Goal: Find specific page/section: Find specific page/section

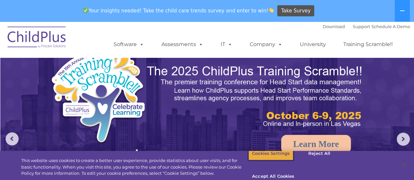
click at [271, 161] on button "Cookies Settings" at bounding box center [270, 154] width 45 height 14
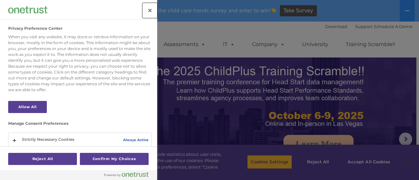
click at [147, 9] on button "Close" at bounding box center [150, 10] width 14 height 14
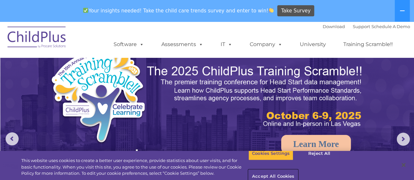
click at [298, 170] on button "Accept All Cookies" at bounding box center [272, 177] width 49 height 14
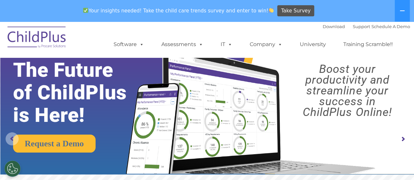
click at [15, 135] on rs-arrow at bounding box center [12, 139] width 13 height 13
click at [404, 139] on rs-arrow at bounding box center [403, 139] width 13 height 13
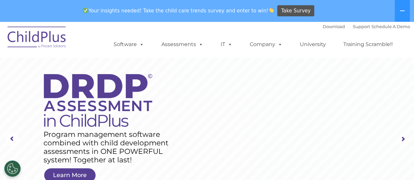
click at [403, 138] on rs-arrow at bounding box center [403, 139] width 13 height 13
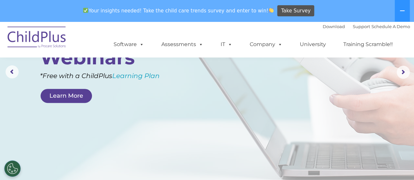
scroll to position [70, 0]
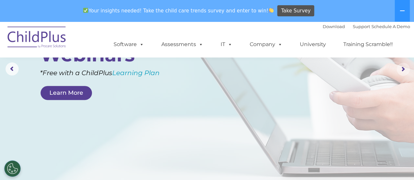
click at [400, 66] on rs-arrow at bounding box center [403, 69] width 13 height 13
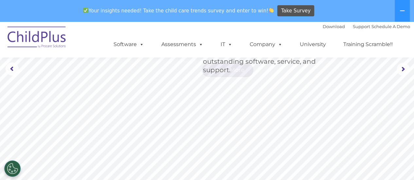
scroll to position [0, 0]
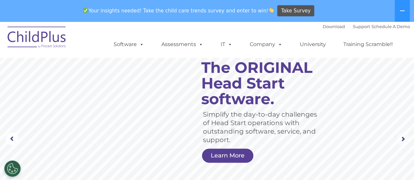
click at [402, 140] on rs-arrow at bounding box center [403, 139] width 13 height 13
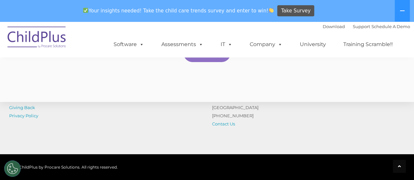
scroll to position [1284, 0]
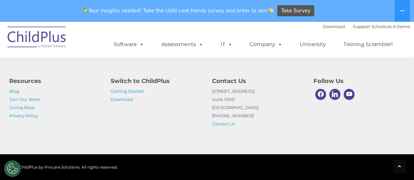
click at [44, 40] on img at bounding box center [36, 38] width 65 height 33
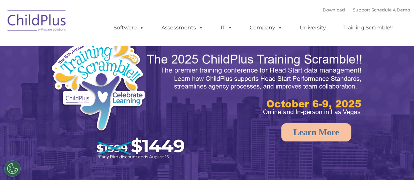
select select "MEDIUM"
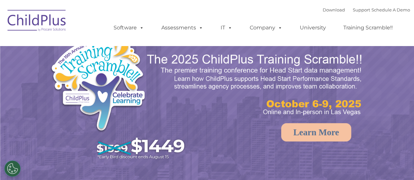
select select "MEDIUM"
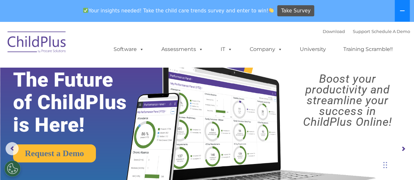
click at [402, 8] on button at bounding box center [402, 11] width 15 height 22
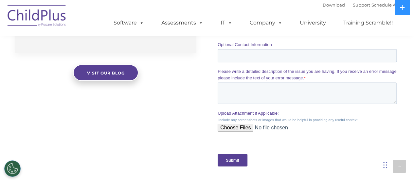
scroll to position [802, 0]
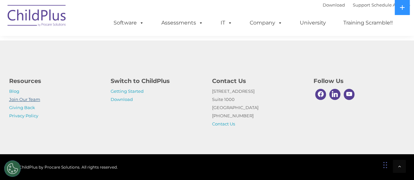
click at [12, 100] on link "Join Our Team" at bounding box center [24, 99] width 31 height 5
click at [260, 15] on ul "Software ChildPlus: The original and most widely-used Head Start data managemen…" at bounding box center [255, 23] width 310 height 26
